Goal: Information Seeking & Learning: Learn about a topic

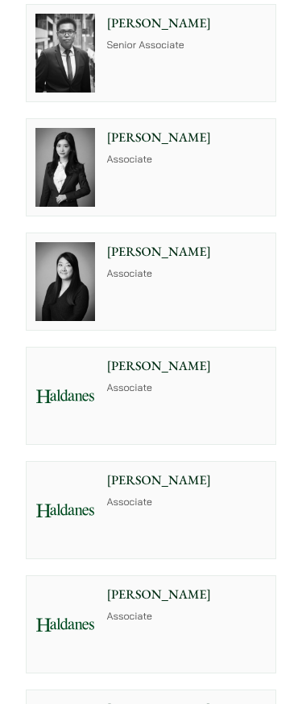
scroll to position [3026, 0]
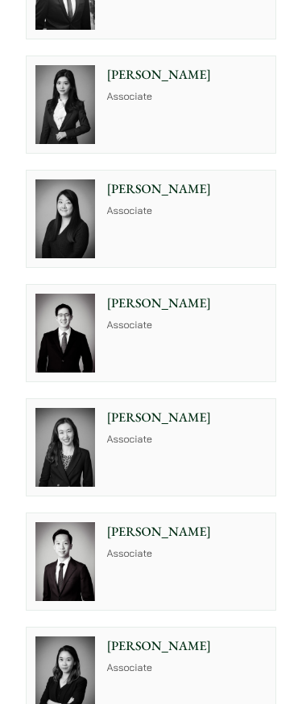
click at [67, 145] on img at bounding box center [65, 105] width 60 height 80
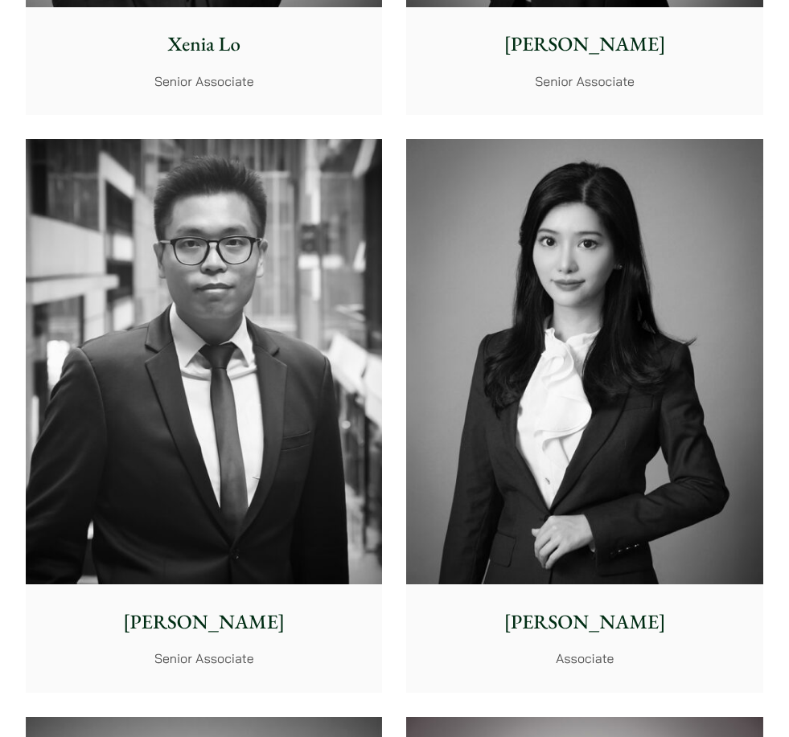
scroll to position [6615, 0]
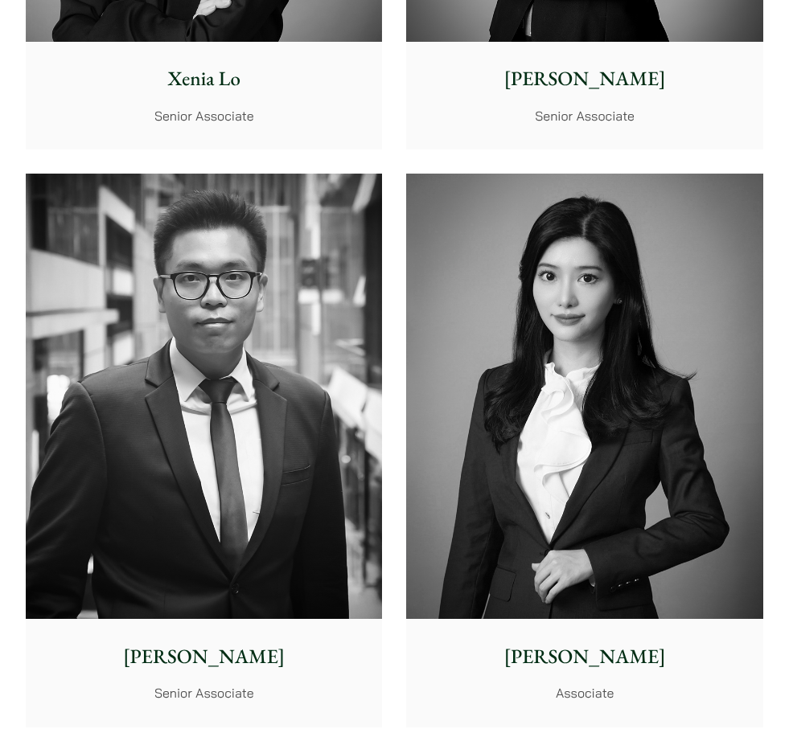
click at [301, 396] on img at bounding box center [584, 396] width 356 height 445
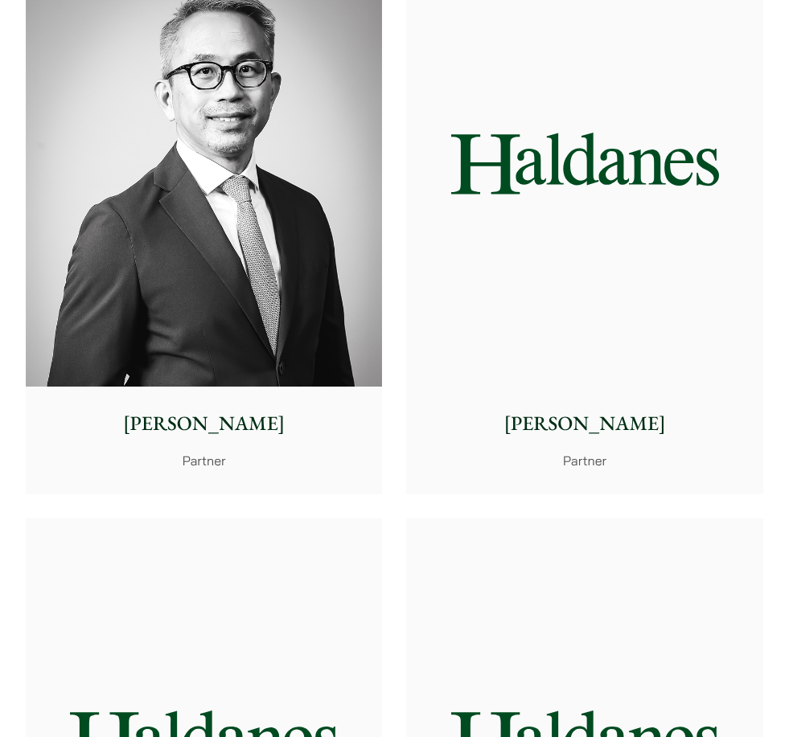
scroll to position [3383, 0]
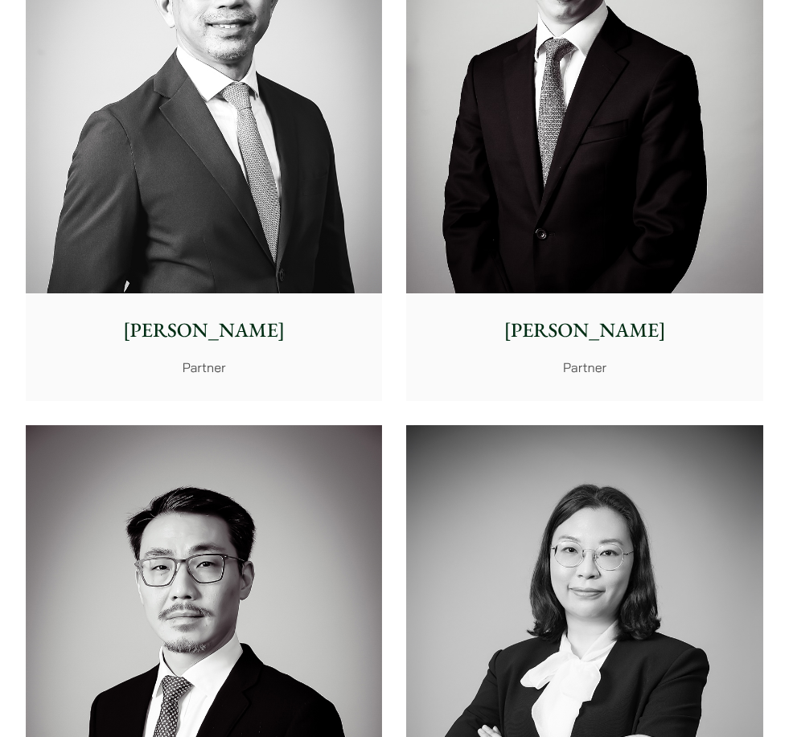
click at [97, 456] on img at bounding box center [204, 648] width 356 height 445
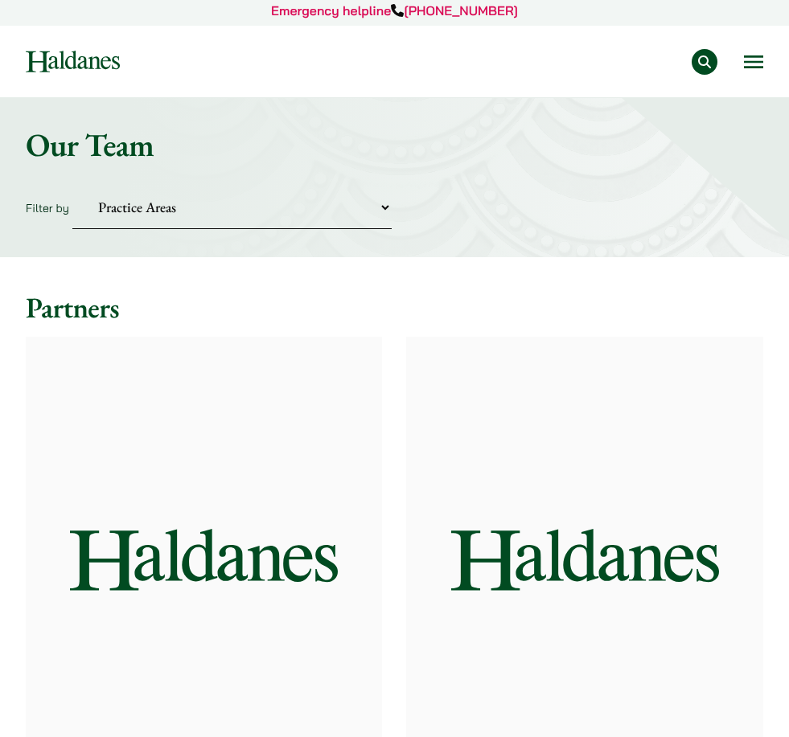
scroll to position [0, 0]
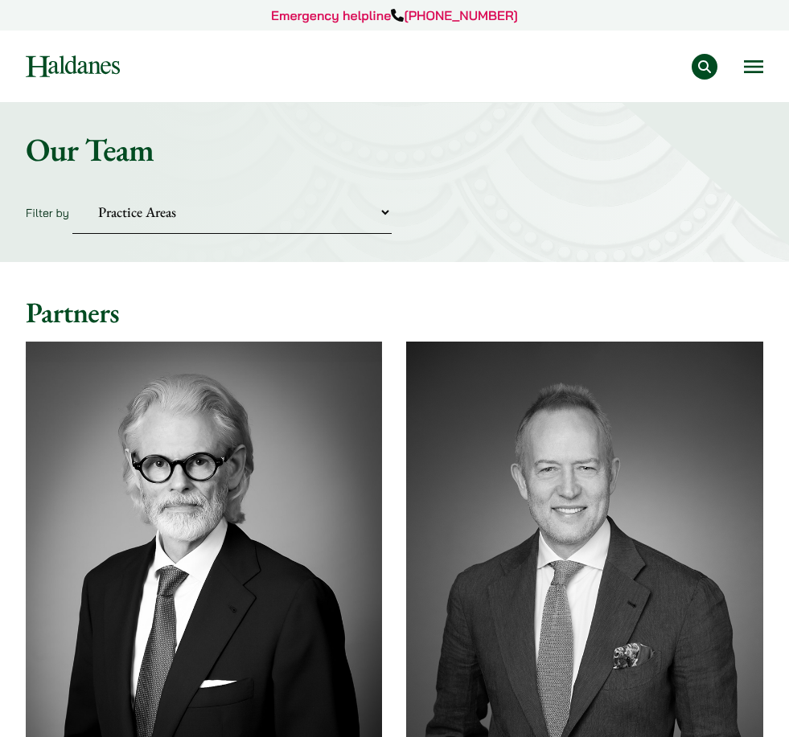
click at [60, 77] on img at bounding box center [73, 66] width 94 height 22
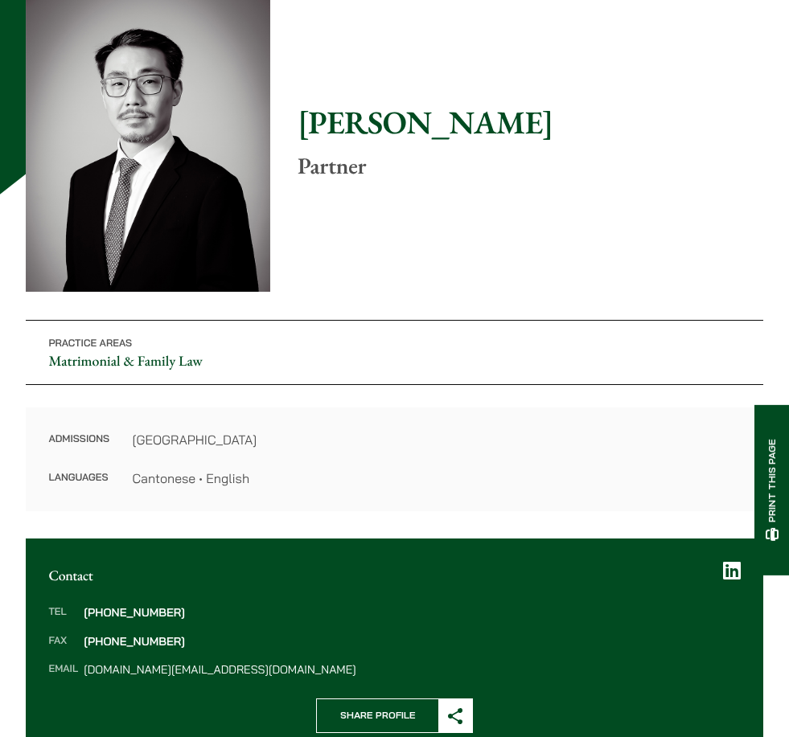
scroll to position [142, 0]
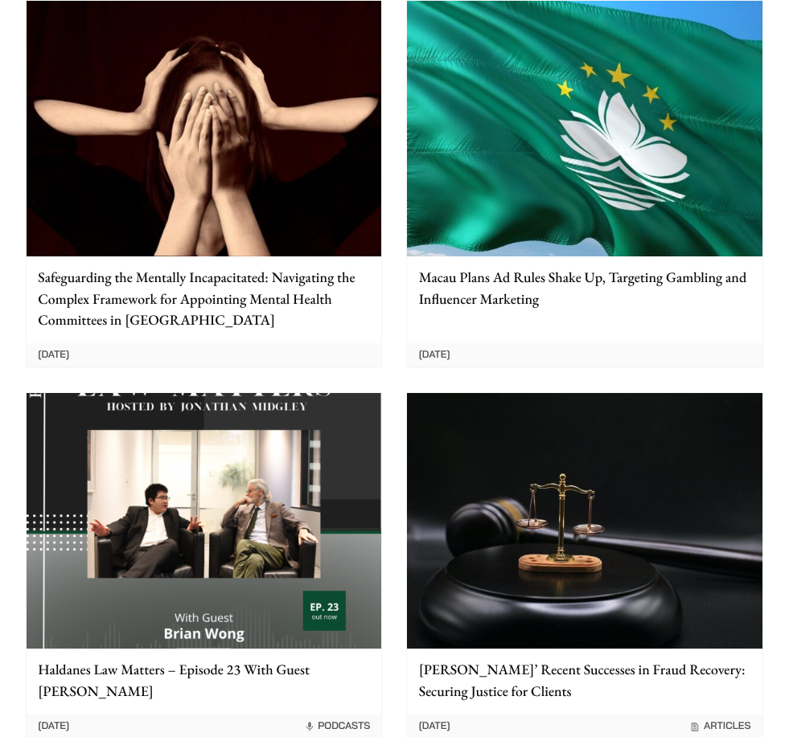
scroll to position [3125, 0]
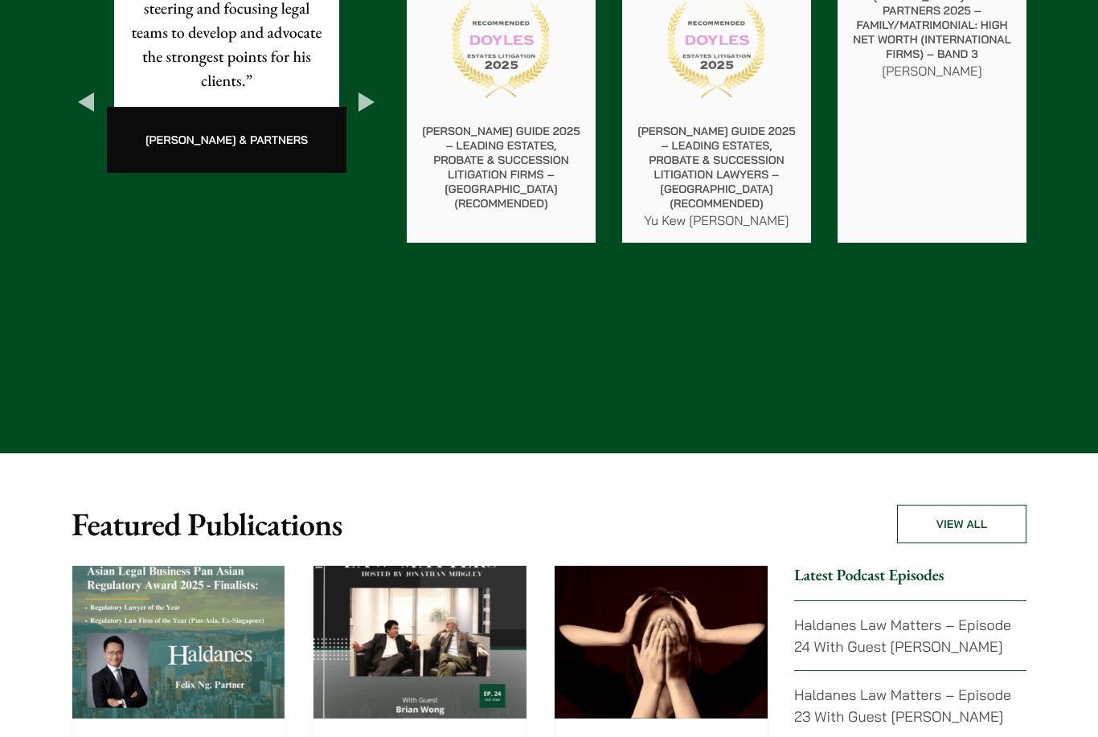
scroll to position [3096, 0]
